Goal: Obtain resource: Download file/media

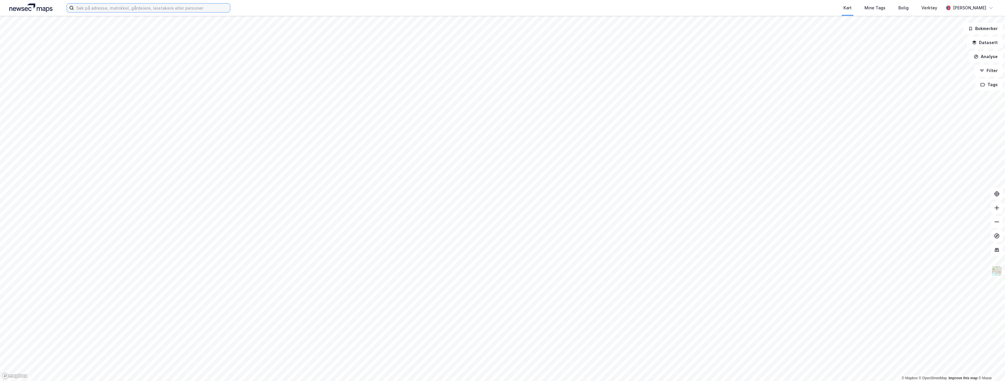
click at [172, 6] on input at bounding box center [152, 8] width 156 height 9
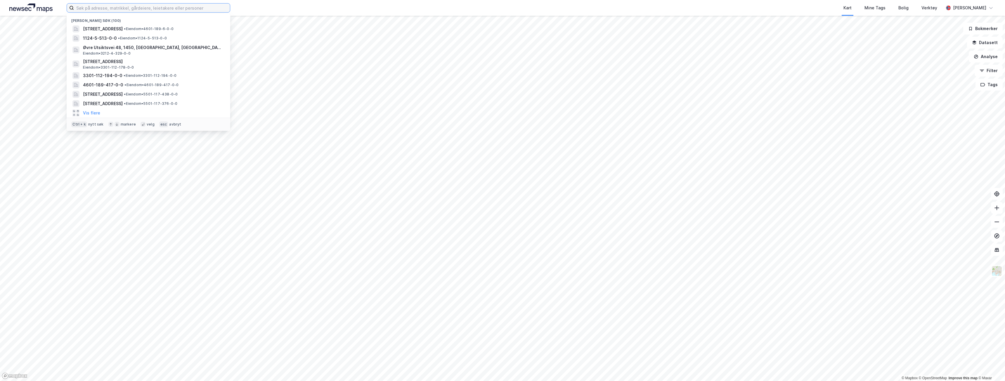
click at [91, 6] on input at bounding box center [152, 8] width 156 height 9
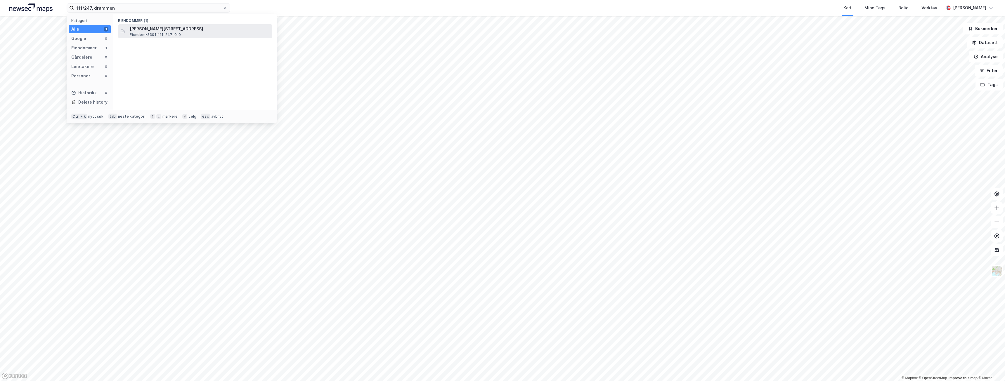
click at [191, 33] on div "[PERSON_NAME][STREET_ADDRESS] Eiendom • 3301-111-247-0-0" at bounding box center [200, 31] width 141 height 12
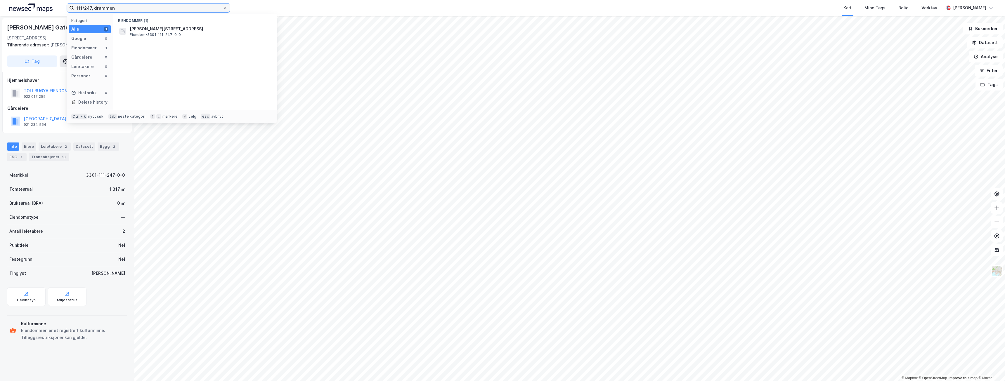
click at [90, 8] on input "111/247, drammen" at bounding box center [148, 8] width 149 height 9
click at [92, 9] on input "111/247, drammen" at bounding box center [148, 8] width 149 height 9
click at [155, 27] on span "[STREET_ADDRESS]" at bounding box center [200, 28] width 140 height 7
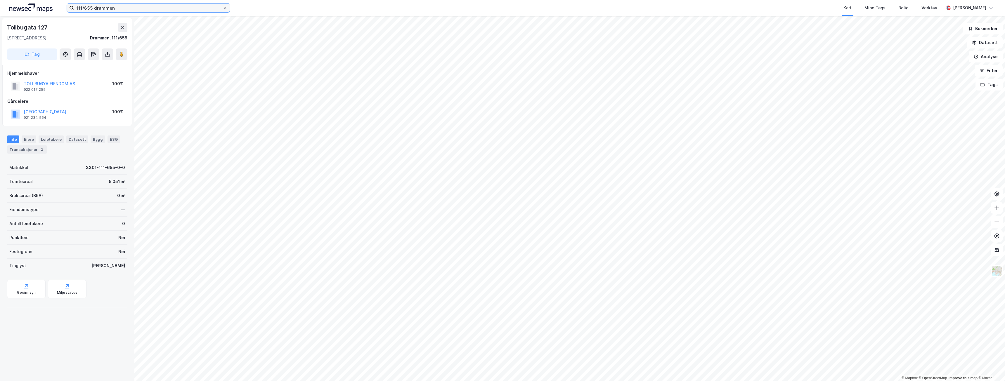
click at [101, 7] on input "111/655 drammen" at bounding box center [148, 8] width 149 height 9
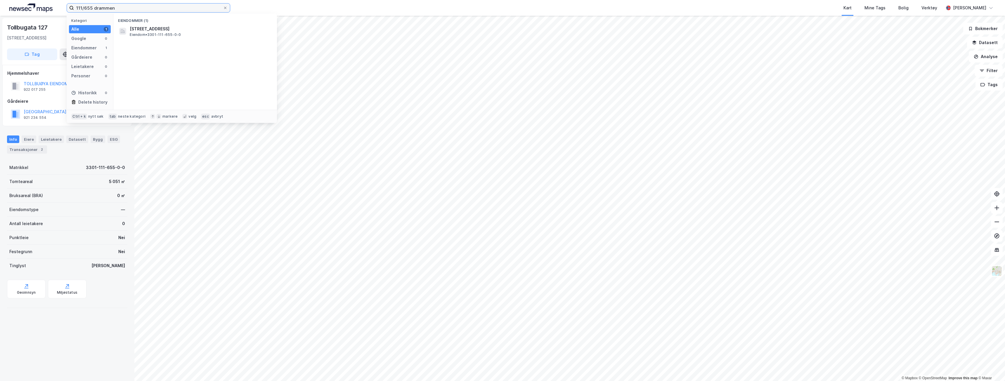
click at [92, 8] on input "111/655 drammen" at bounding box center [148, 8] width 149 height 9
click at [141, 32] on span "Eiendom • 3301-111-246-0-0" at bounding box center [155, 34] width 51 height 5
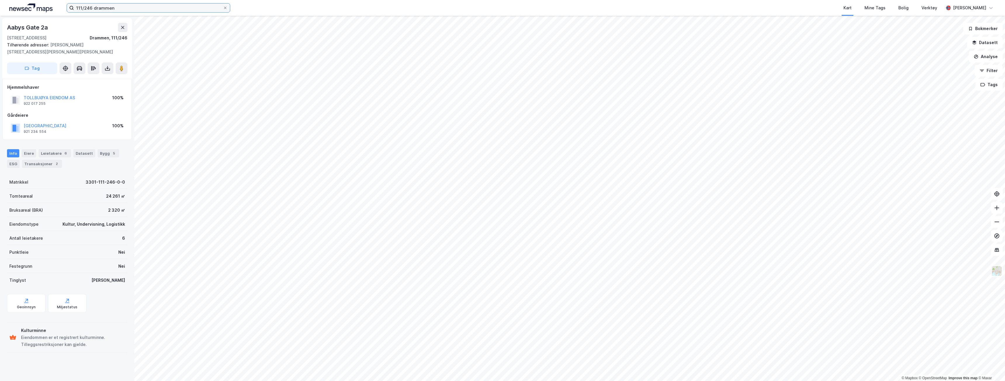
click at [93, 9] on input "111/246 drammen" at bounding box center [148, 8] width 149 height 9
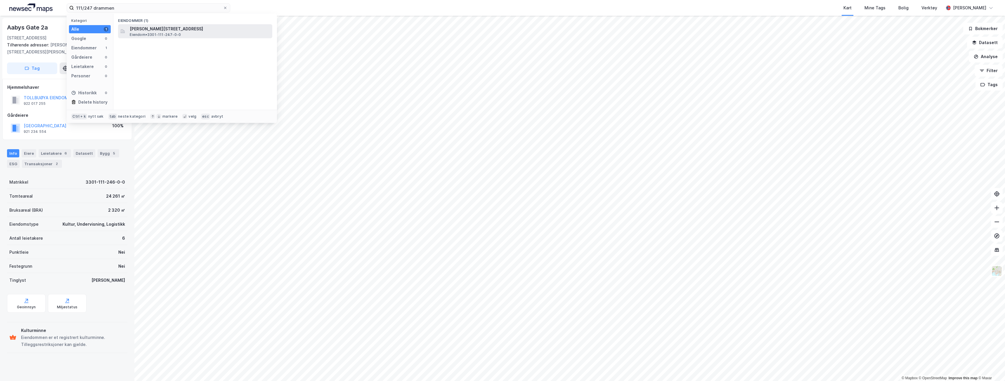
click at [137, 33] on span "Eiendom • 3301-111-247-0-0" at bounding box center [155, 34] width 51 height 5
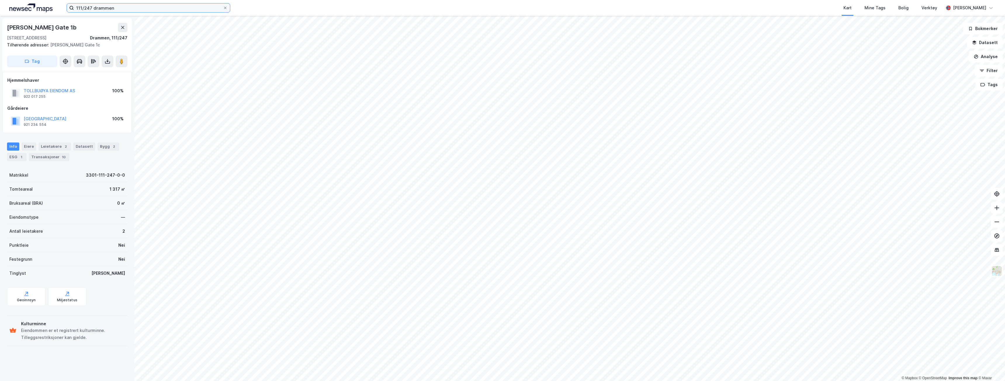
click at [92, 7] on input "111/247 drammen" at bounding box center [148, 8] width 149 height 9
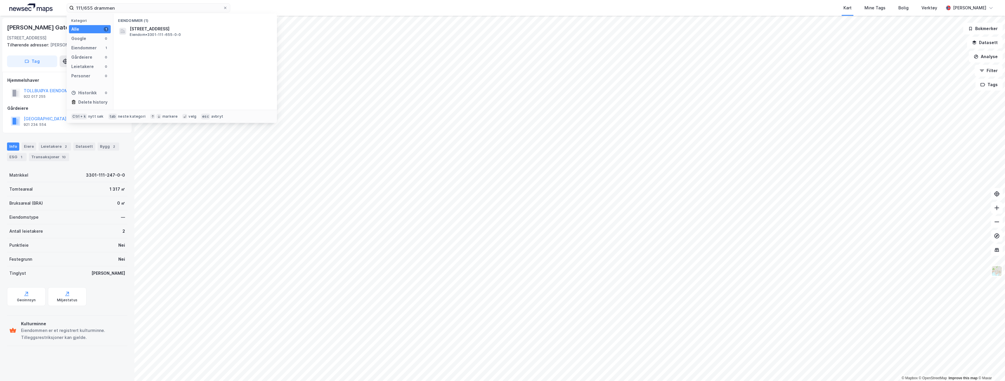
click at [159, 39] on div "Eiendommer (1) [STREET_ADDRESS] Eiendom • 3301-111-655-0-0" at bounding box center [195, 62] width 164 height 96
click at [159, 35] on span "Eiendom • 3301-111-655-0-0" at bounding box center [155, 34] width 51 height 5
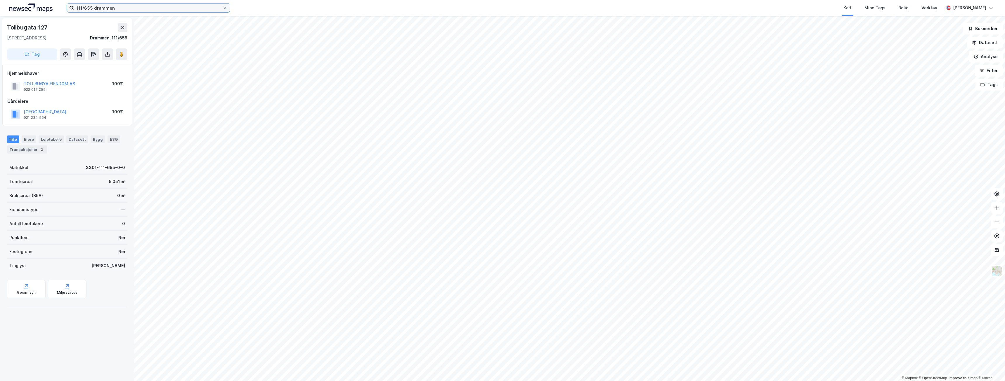
click at [93, 9] on input "111/655 drammen" at bounding box center [148, 8] width 149 height 9
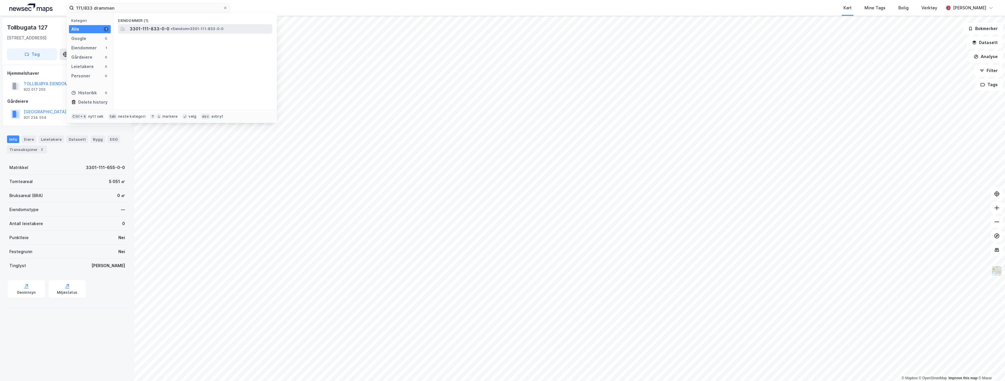
click at [155, 30] on span "3301-111-833-0-0" at bounding box center [150, 28] width 40 height 7
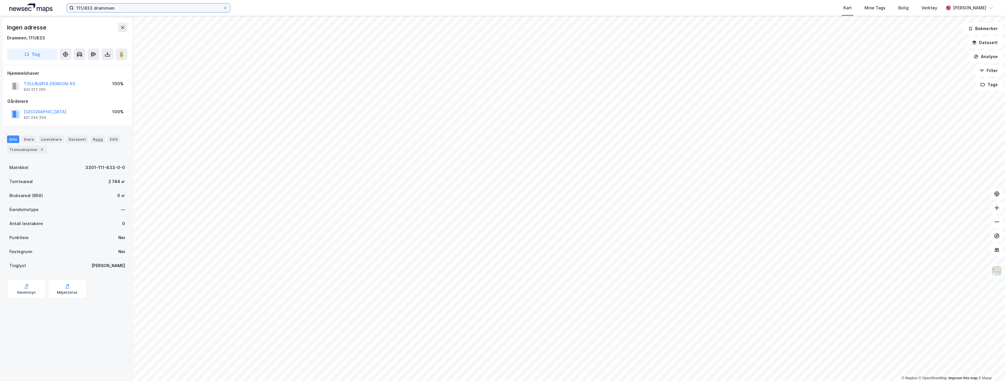
click at [91, 8] on input "111/833 drammen" at bounding box center [148, 8] width 149 height 9
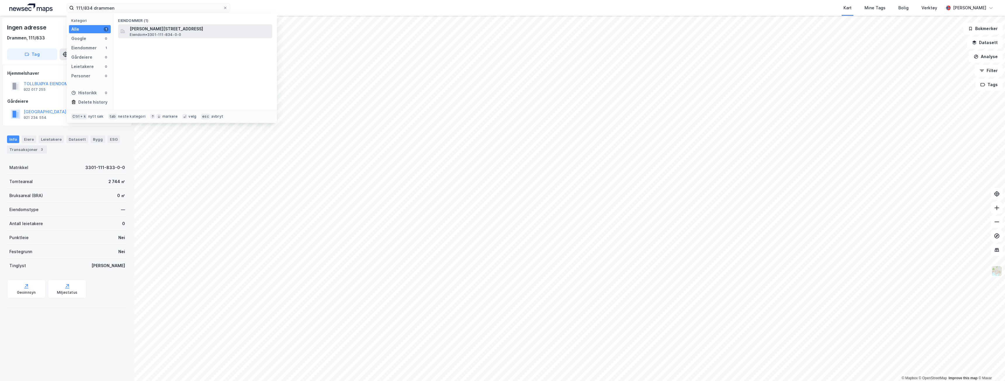
click at [157, 36] on span "Eiendom • 3301-111-834-0-0" at bounding box center [155, 34] width 51 height 5
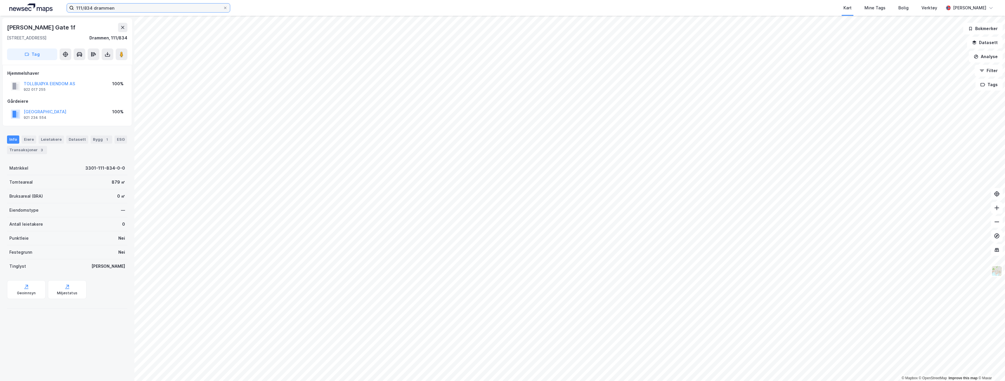
click at [92, 9] on input "111/834 drammen" at bounding box center [148, 8] width 149 height 9
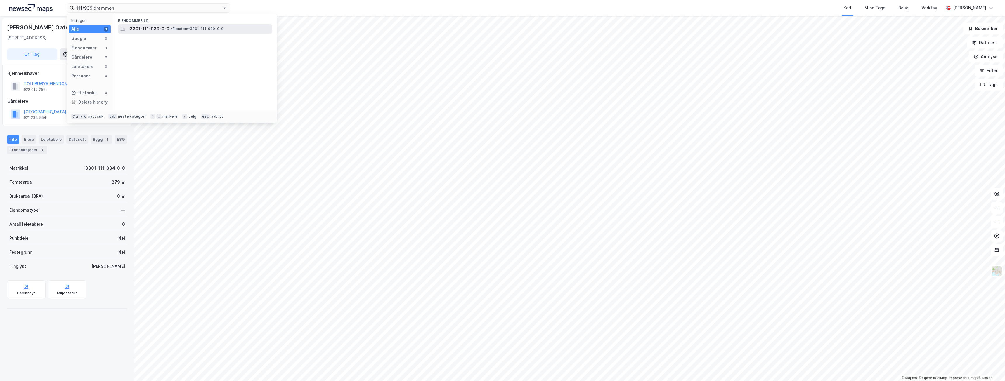
click at [205, 30] on span "• Eiendom • 3301-111-939-0-0" at bounding box center [197, 29] width 53 height 5
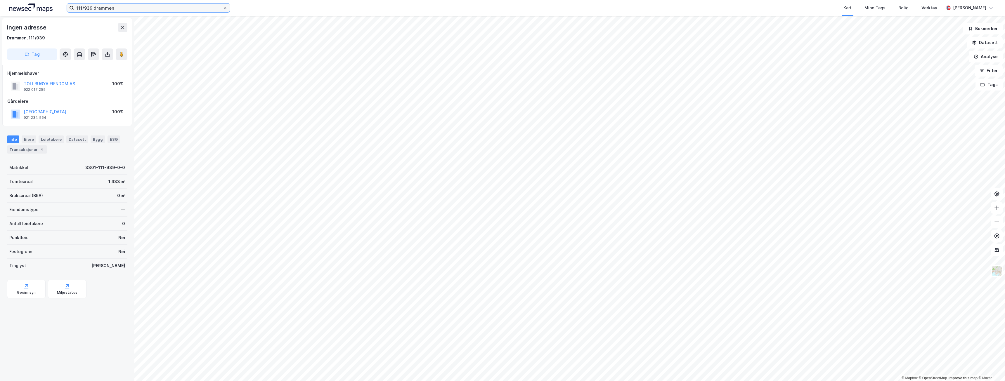
click at [94, 6] on input "111/939 drammen" at bounding box center [148, 8] width 149 height 9
click at [92, 7] on input "111/939 drammen" at bounding box center [148, 8] width 149 height 9
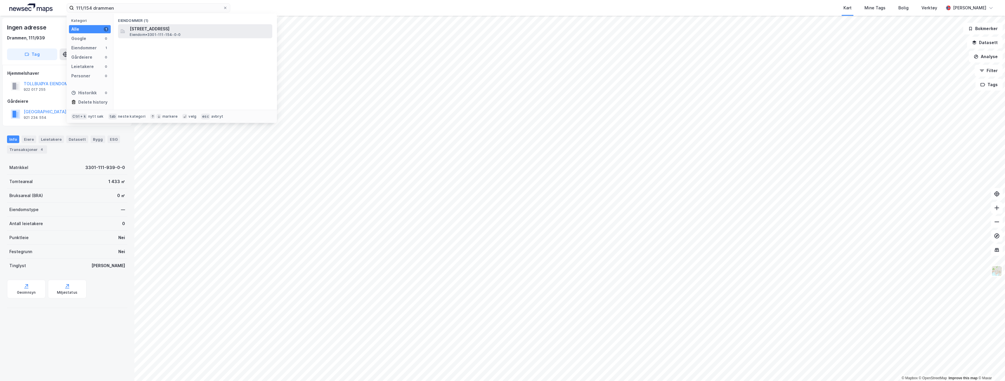
click at [144, 30] on span "[STREET_ADDRESS]" at bounding box center [200, 28] width 140 height 7
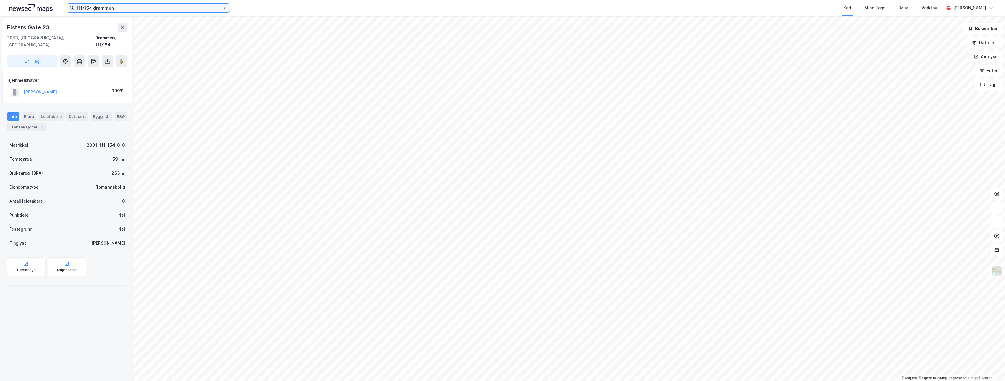
click at [82, 8] on input "111/154 drammen" at bounding box center [148, 8] width 149 height 9
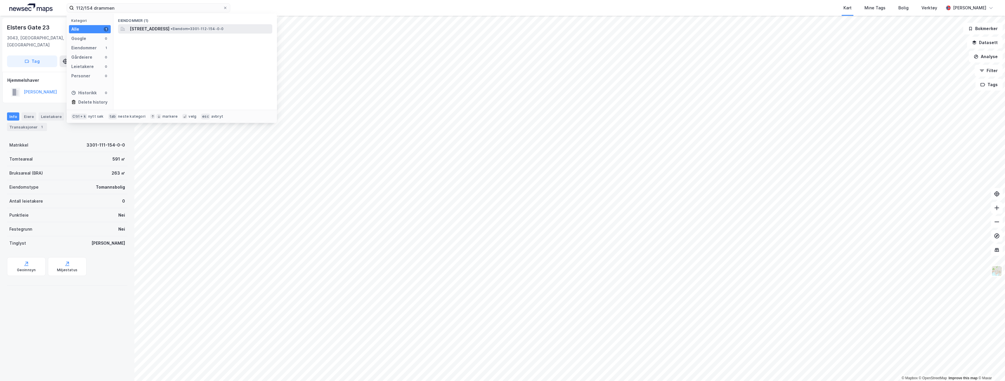
click at [141, 29] on span "[STREET_ADDRESS]" at bounding box center [150, 28] width 40 height 7
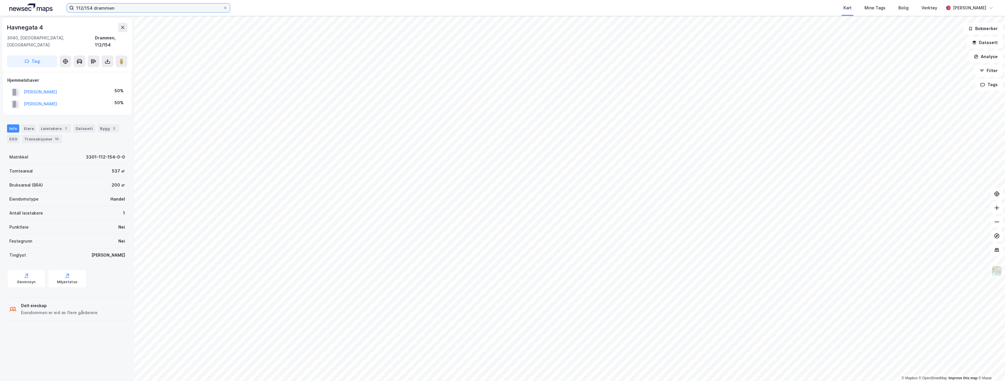
click at [92, 8] on input "112/154 drammen" at bounding box center [148, 8] width 149 height 9
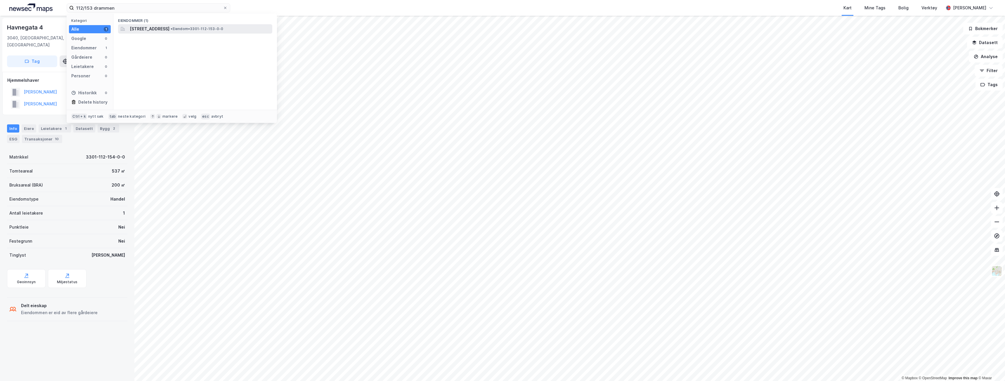
click at [147, 27] on span "[STREET_ADDRESS]" at bounding box center [150, 28] width 40 height 7
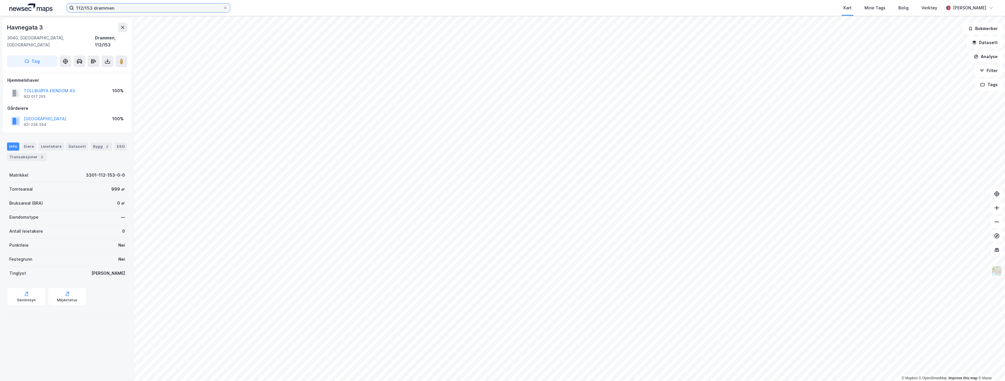
click at [93, 8] on input "112/153 drammen" at bounding box center [148, 8] width 149 height 9
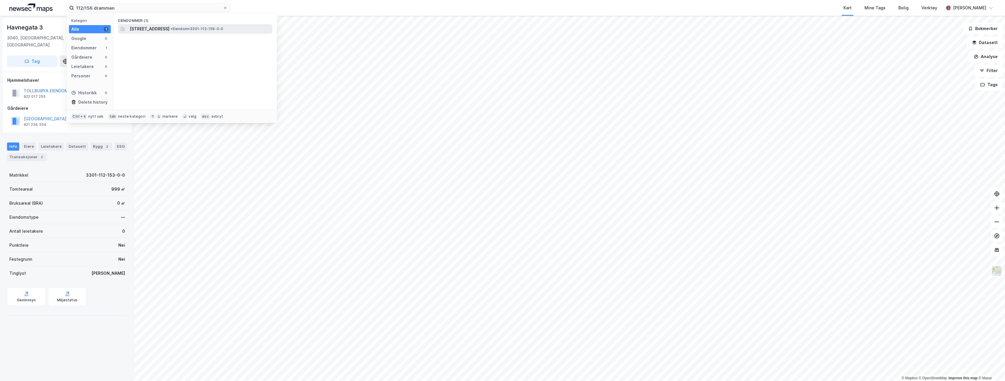
click at [141, 27] on span "[STREET_ADDRESS]" at bounding box center [150, 28] width 40 height 7
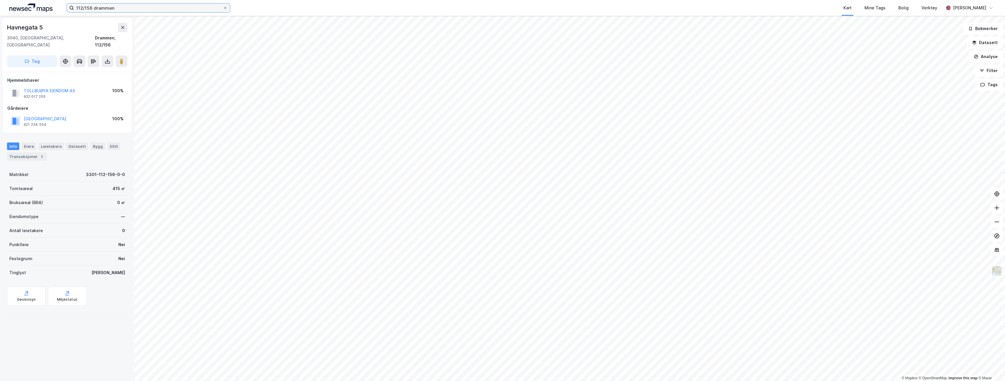
click at [92, 6] on input "112/156 drammen" at bounding box center [148, 8] width 149 height 9
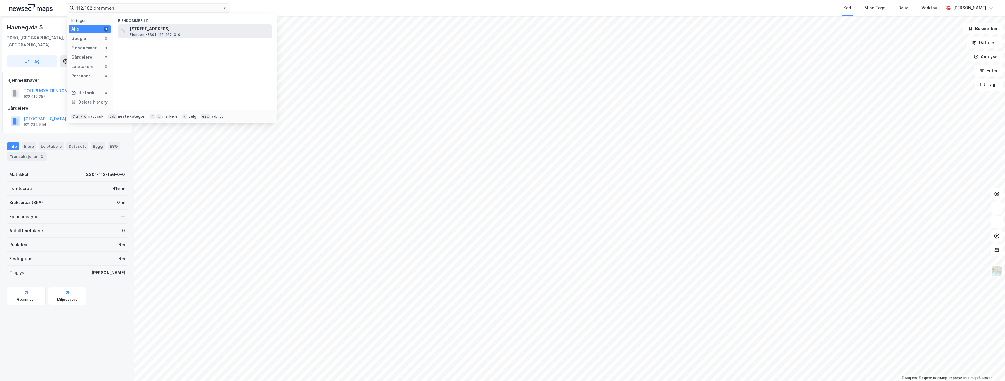
click at [134, 31] on span "[STREET_ADDRESS]" at bounding box center [200, 28] width 140 height 7
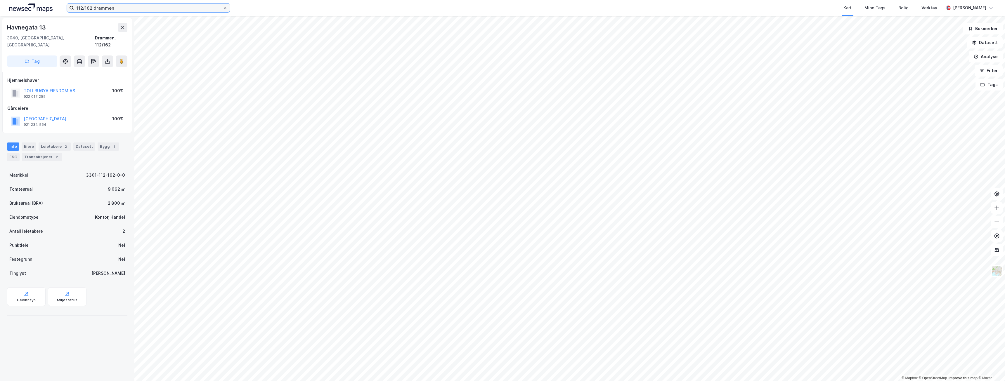
click at [94, 7] on input "112/162 drammen" at bounding box center [148, 8] width 149 height 9
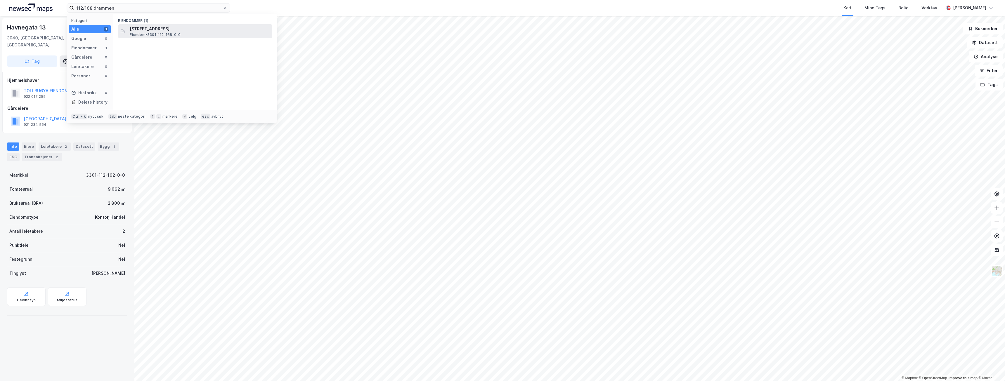
click at [172, 27] on span "[STREET_ADDRESS]" at bounding box center [200, 28] width 140 height 7
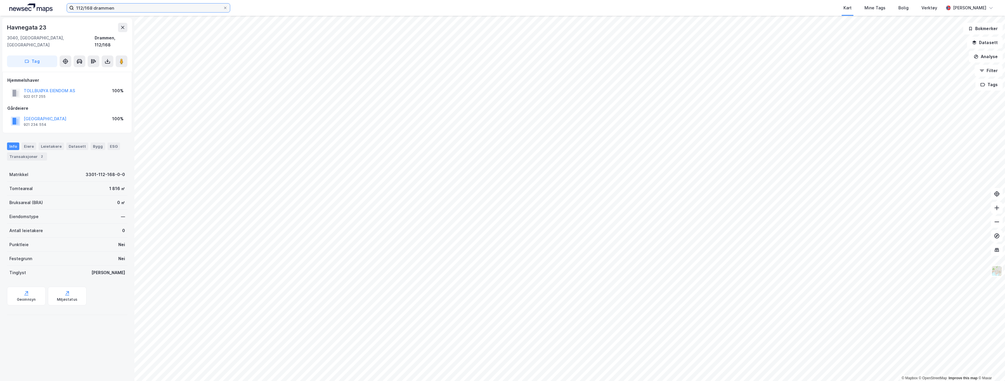
drag, startPoint x: 92, startPoint y: 8, endPoint x: 99, endPoint y: 11, distance: 8.2
click at [92, 8] on input "112/168 drammen" at bounding box center [148, 8] width 149 height 9
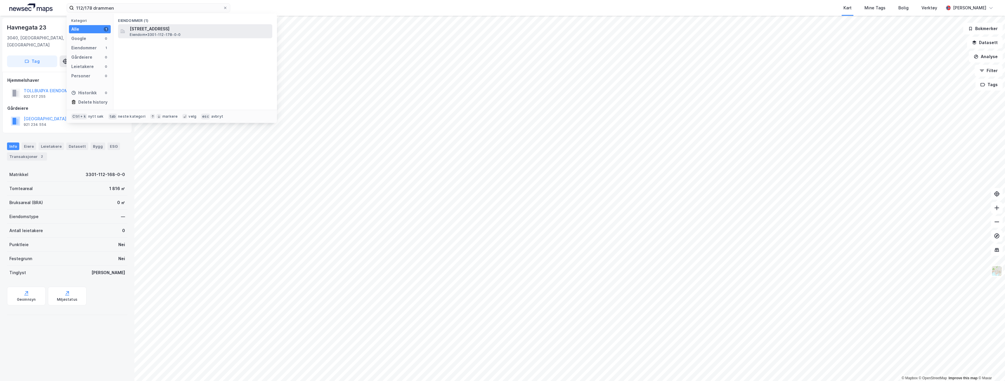
click at [150, 32] on span "[STREET_ADDRESS]" at bounding box center [200, 28] width 140 height 7
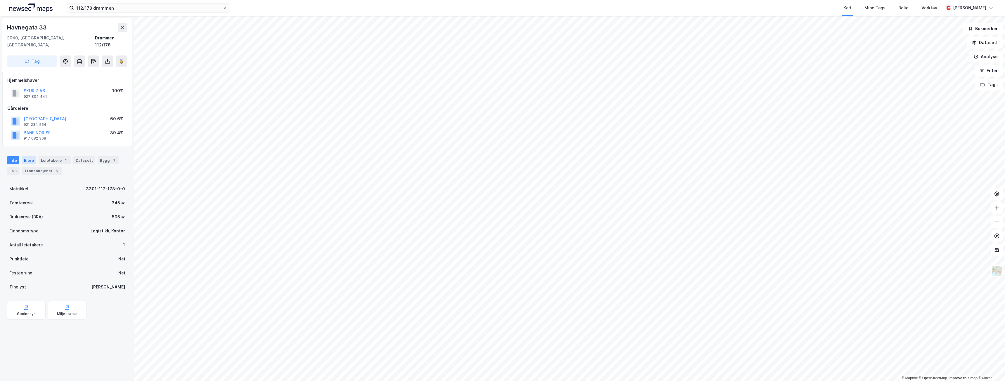
click at [28, 156] on div "Eiere" at bounding box center [29, 160] width 15 height 8
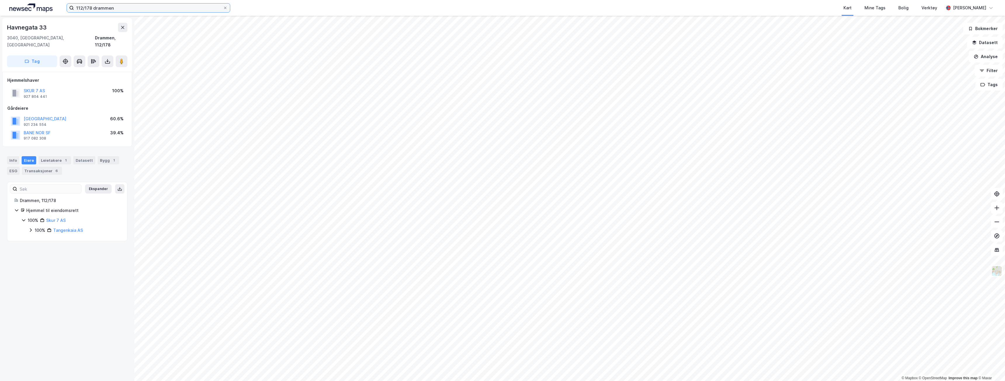
click at [90, 7] on input "112/178 drammen" at bounding box center [148, 8] width 149 height 9
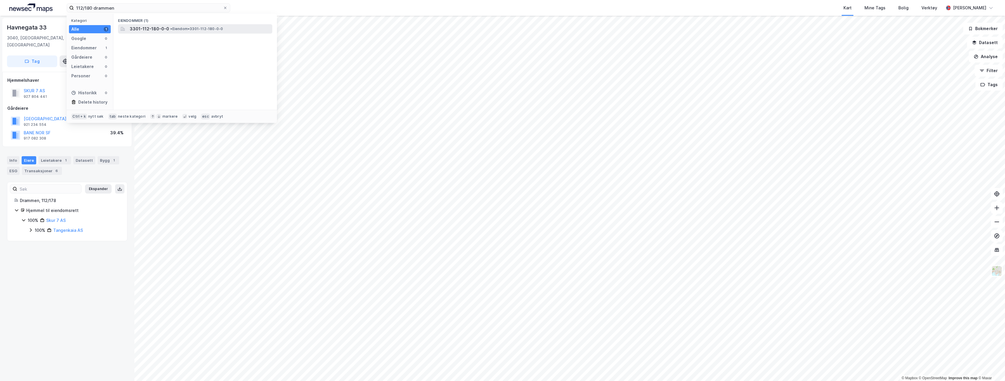
click at [158, 26] on span "3301-112-180-0-0" at bounding box center [149, 28] width 39 height 7
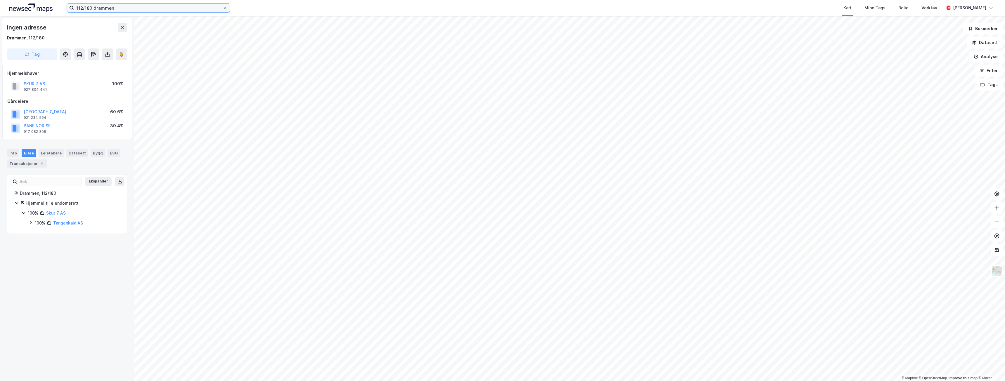
click at [91, 8] on input "112/180 drammen" at bounding box center [148, 8] width 149 height 9
click at [93, 9] on input "112/180 drammen" at bounding box center [148, 8] width 149 height 9
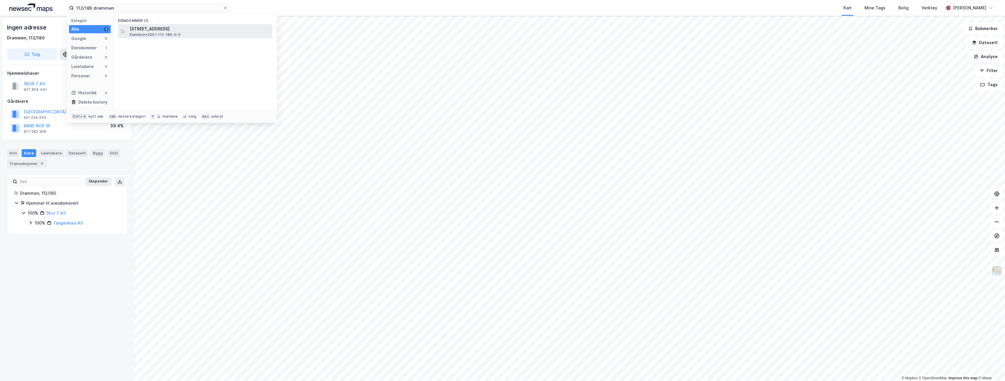
click at [147, 37] on div "[STREET_ADDRESS] • 3301-112-186-0-0" at bounding box center [195, 31] width 154 height 14
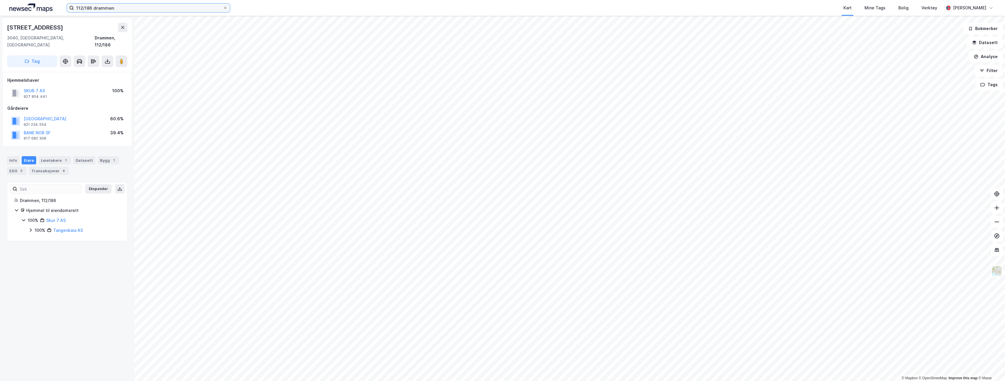
click at [91, 8] on input "112/186 drammen" at bounding box center [148, 8] width 149 height 9
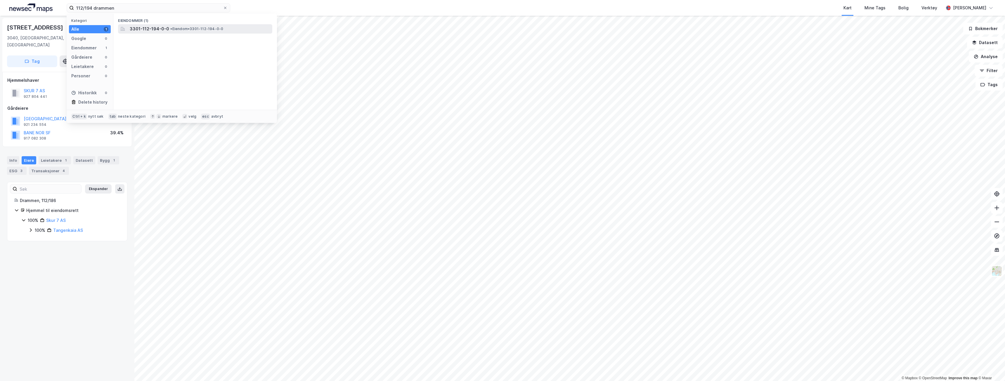
click at [147, 27] on span "3301-112-194-0-0" at bounding box center [149, 28] width 39 height 7
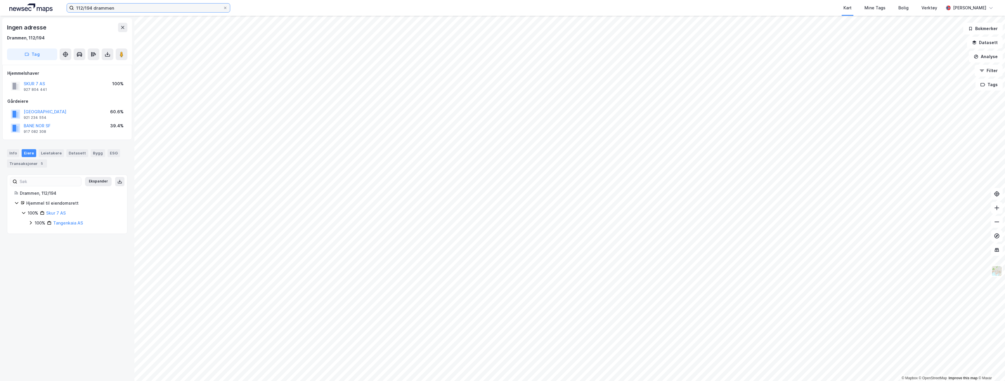
click at [92, 7] on input "112/194 drammen" at bounding box center [148, 8] width 149 height 9
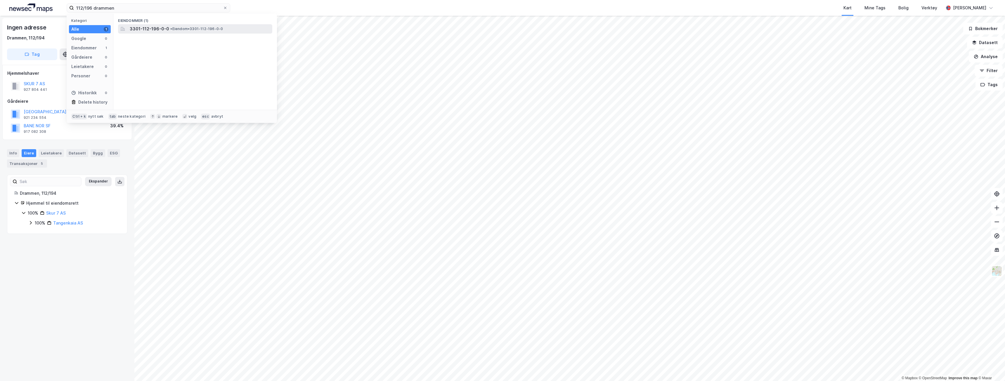
click at [148, 26] on span "3301-112-196-0-0" at bounding box center [149, 28] width 39 height 7
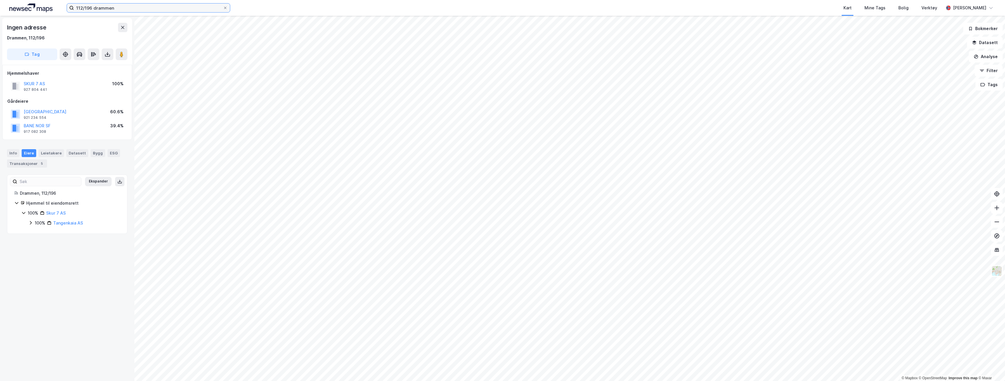
click at [92, 9] on input "112/196 drammen" at bounding box center [148, 8] width 149 height 9
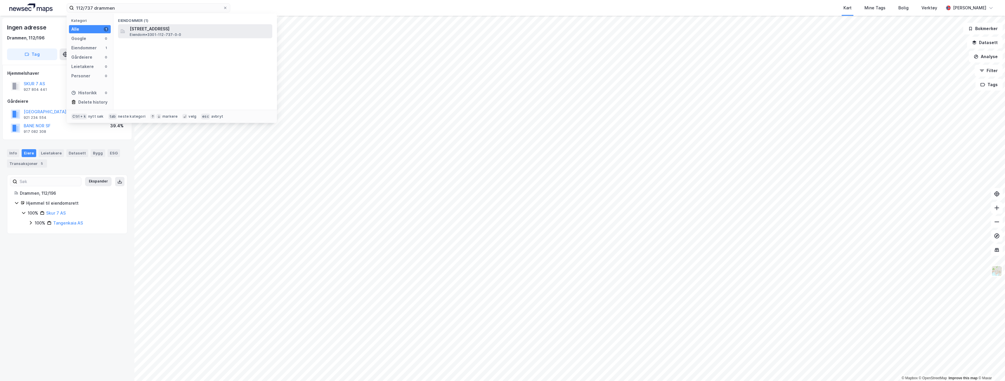
click at [148, 29] on span "[STREET_ADDRESS]" at bounding box center [200, 28] width 140 height 7
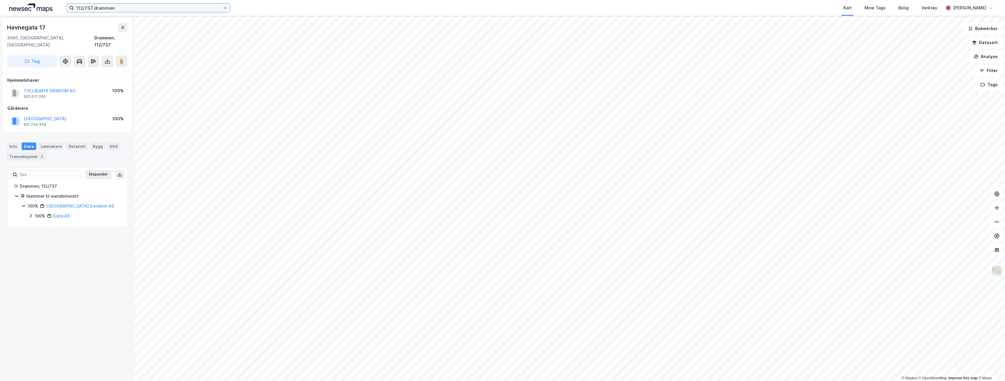
click at [92, 7] on input "112/737 drammen" at bounding box center [148, 8] width 149 height 9
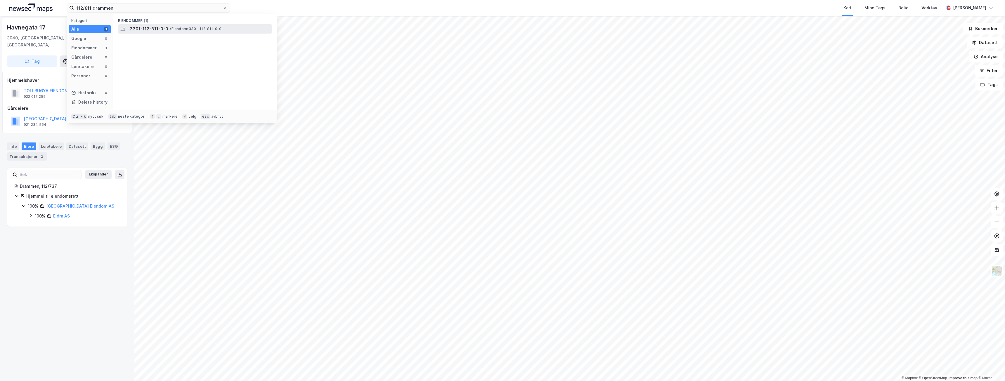
click at [135, 27] on span "3301-112-811-0-0" at bounding box center [149, 28] width 39 height 7
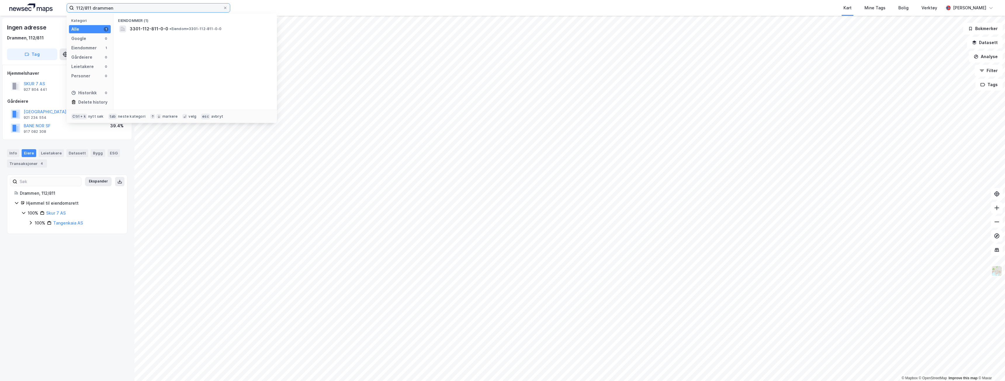
click at [92, 6] on input "112/811 drammen" at bounding box center [148, 8] width 149 height 9
click at [223, 27] on span "• Eiendom • 3301-112-151-0-0" at bounding box center [197, 29] width 52 height 5
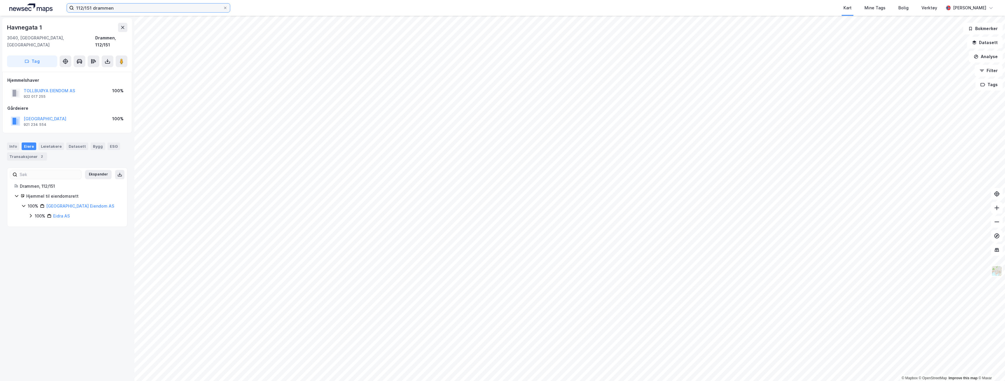
click at [92, 8] on input "112/151 drammen" at bounding box center [148, 8] width 149 height 9
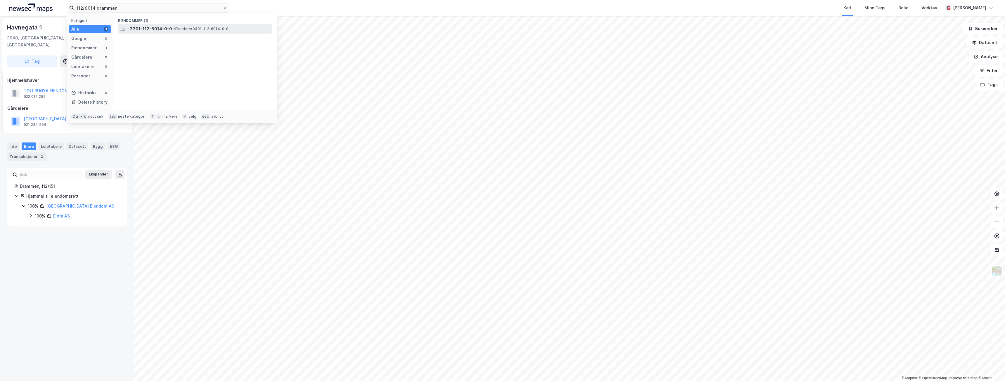
click at [160, 26] on span "3301-112-6014-0-0" at bounding box center [151, 28] width 42 height 7
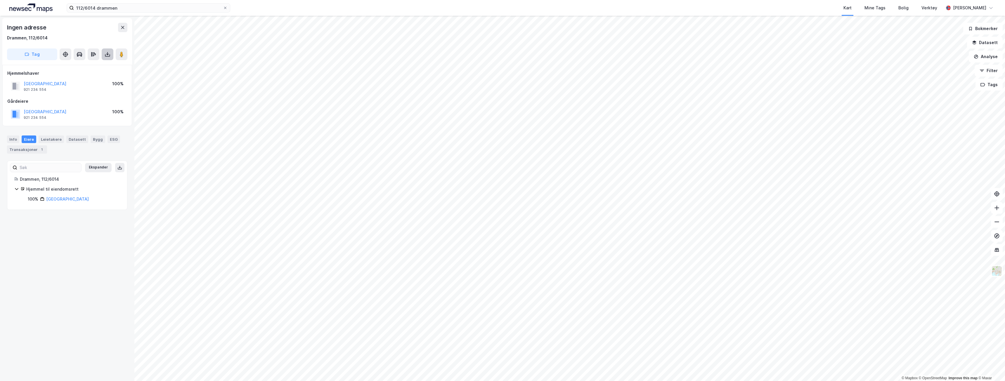
click at [110, 58] on button at bounding box center [108, 55] width 12 height 12
click at [101, 66] on div "Last ned grunnbok" at bounding box center [82, 65] width 62 height 9
drag, startPoint x: 96, startPoint y: 6, endPoint x: 96, endPoint y: 13, distance: 6.1
click at [96, 6] on input "112/6014 drammen" at bounding box center [148, 8] width 149 height 9
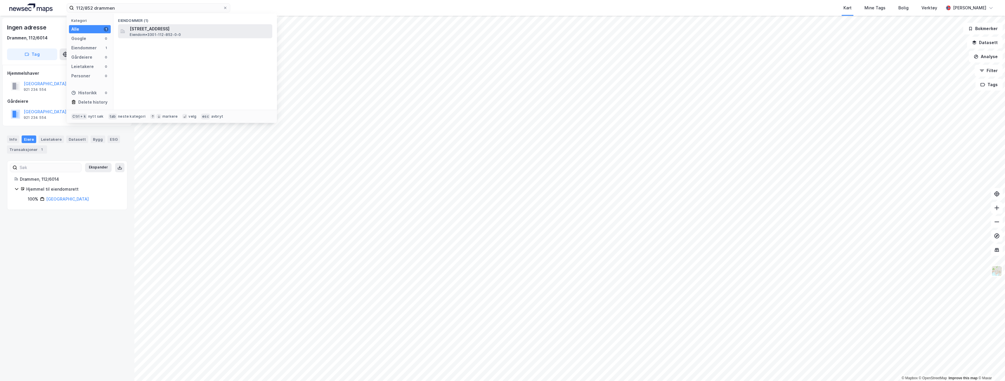
click at [187, 35] on div "[STREET_ADDRESS] • 3301-112-852-0-0" at bounding box center [200, 31] width 141 height 12
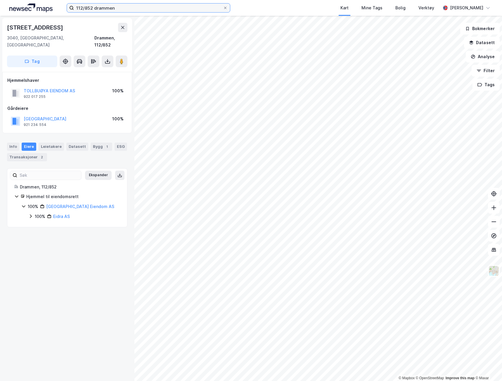
click at [82, 8] on input "112/852 drammen" at bounding box center [148, 8] width 149 height 9
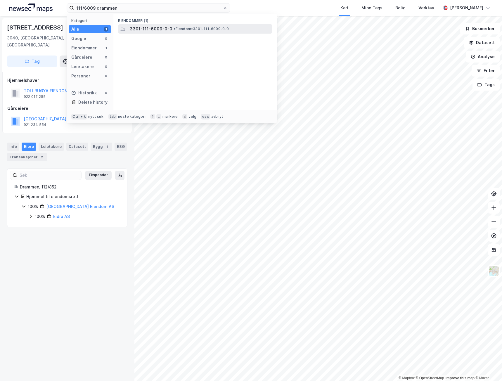
click at [155, 25] on span "3301-111-6009-0-0" at bounding box center [151, 28] width 43 height 7
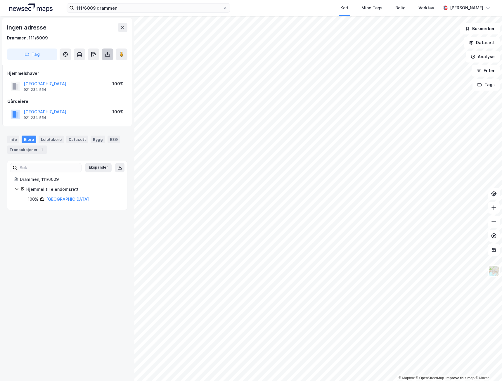
click at [111, 51] on button at bounding box center [108, 55] width 12 height 12
click at [93, 68] on div "Last ned grunnbok" at bounding box center [79, 66] width 34 height 5
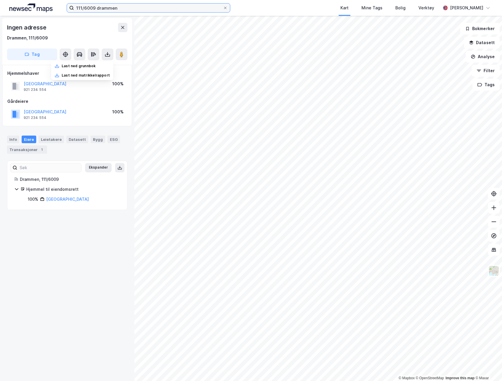
click at [88, 7] on input "111/6009 drammen" at bounding box center [148, 8] width 149 height 9
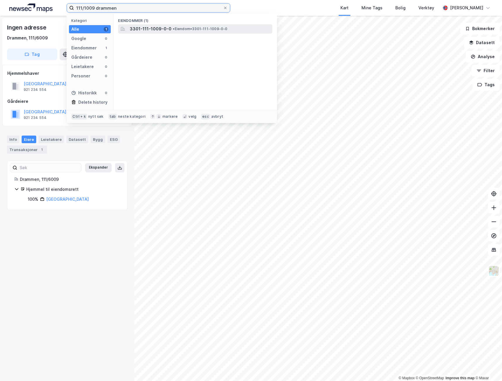
type input "111/1009 drammen"
click at [138, 25] on span "3301-111-1009-0-0" at bounding box center [151, 28] width 42 height 7
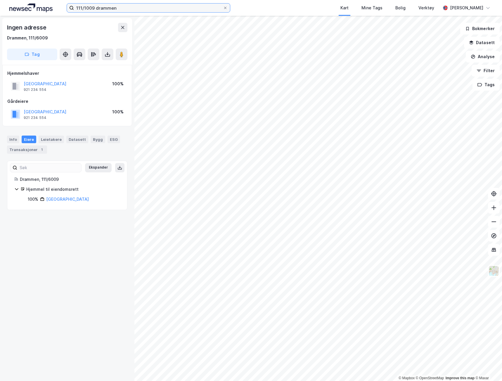
click at [101, 9] on input "111/1009 drammen" at bounding box center [148, 8] width 149 height 9
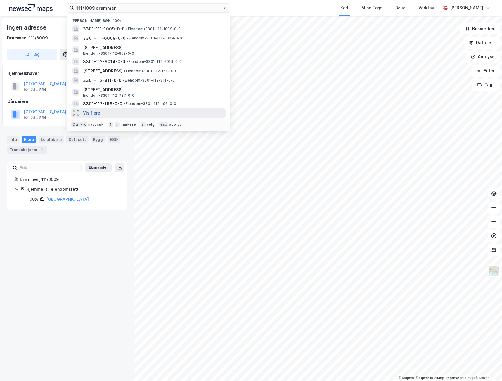
click at [98, 113] on button "Vis flere" at bounding box center [91, 113] width 17 height 7
